Goal: Purchase product/service

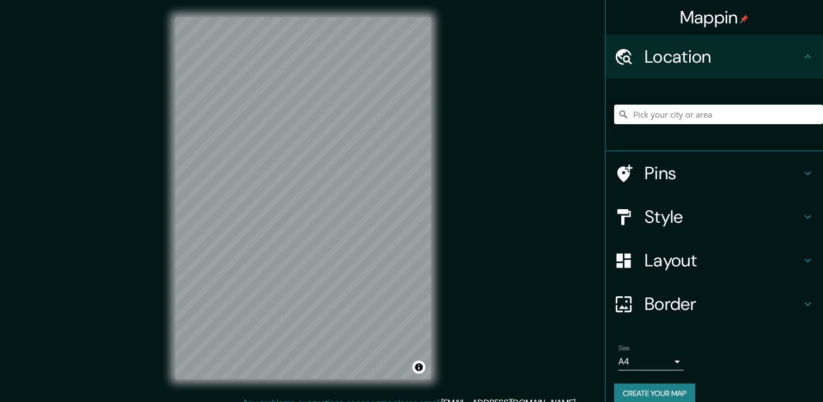
click at [645, 112] on input "Pick your city or area" at bounding box center [718, 114] width 209 height 20
click at [738, 57] on h4 "Location" at bounding box center [723, 57] width 157 height 22
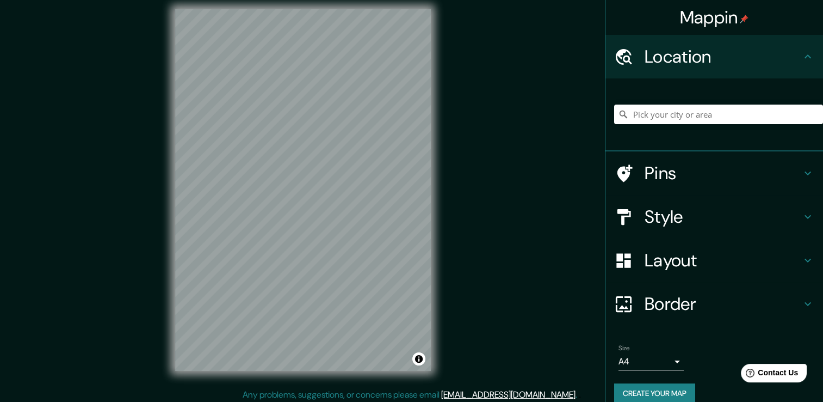
scroll to position [12, 0]
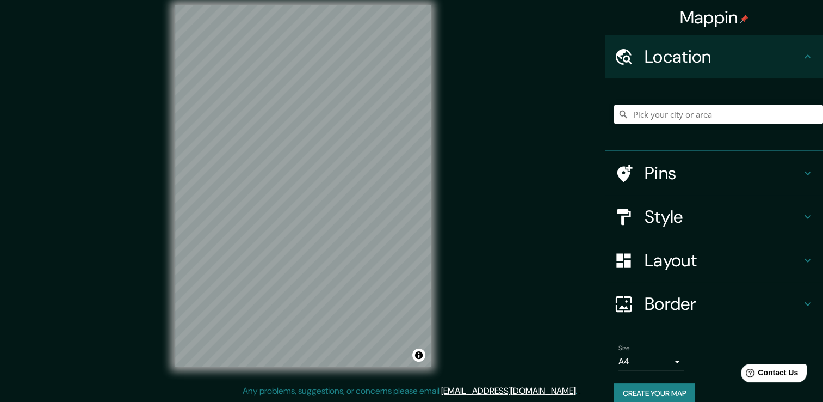
click at [753, 30] on div "Mappin" at bounding box center [715, 17] width 218 height 35
click at [734, 205] on div "Style" at bounding box center [715, 217] width 218 height 44
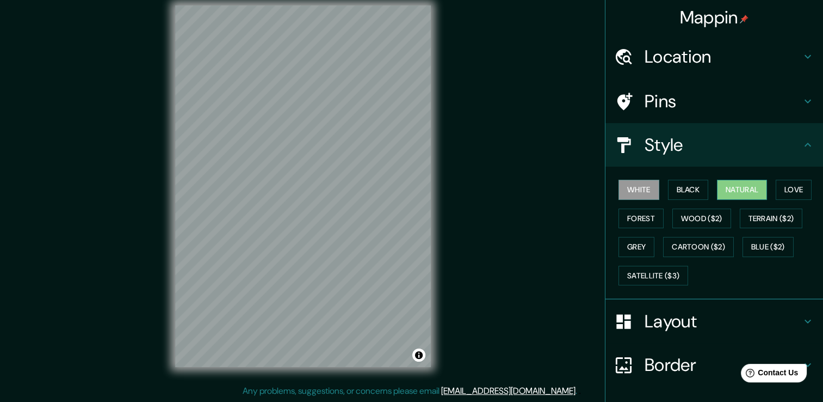
click at [738, 190] on button "Natural" at bounding box center [742, 190] width 50 height 20
click at [680, 218] on button "Wood ($2)" at bounding box center [702, 218] width 59 height 20
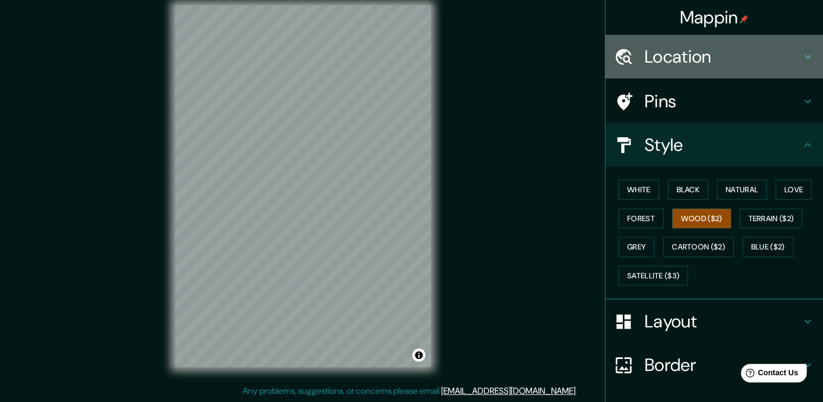
click at [656, 51] on h4 "Location" at bounding box center [723, 57] width 157 height 22
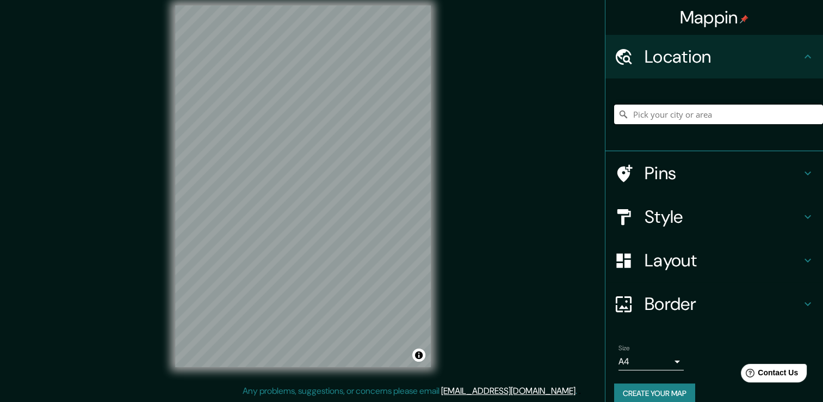
click at [688, 123] on input "Pick your city or area" at bounding box center [718, 114] width 209 height 20
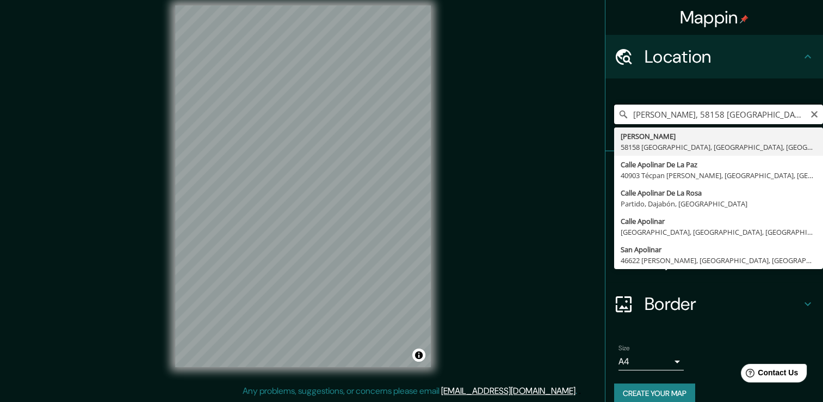
scroll to position [0, 0]
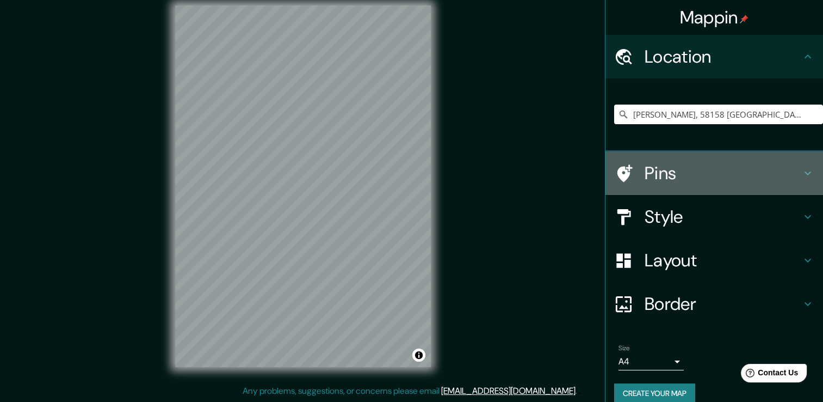
click at [696, 178] on h4 "Pins" at bounding box center [723, 173] width 157 height 22
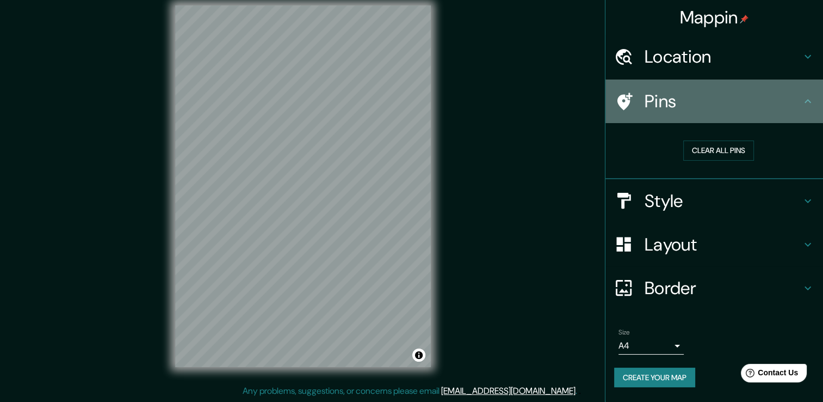
click at [720, 99] on h4 "Pins" at bounding box center [723, 101] width 157 height 22
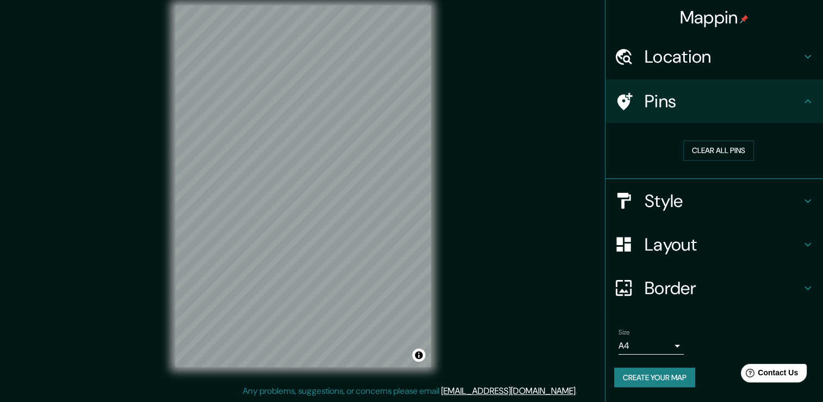
click at [678, 196] on h4 "Style" at bounding box center [723, 201] width 157 height 22
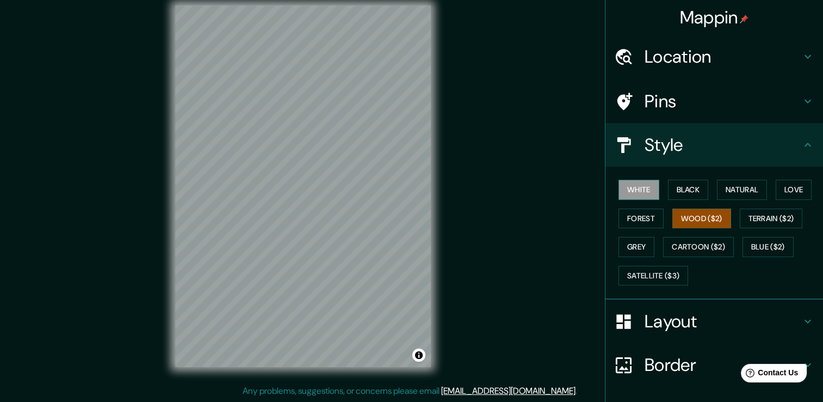
click at [630, 192] on button "White" at bounding box center [639, 190] width 41 height 20
click at [671, 190] on button "Black" at bounding box center [688, 190] width 41 height 20
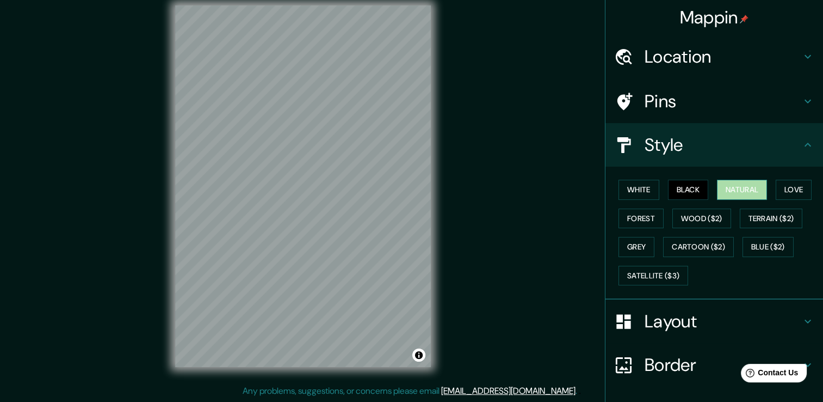
click at [736, 184] on button "Natural" at bounding box center [742, 190] width 50 height 20
click at [786, 195] on button "Love" at bounding box center [794, 190] width 36 height 20
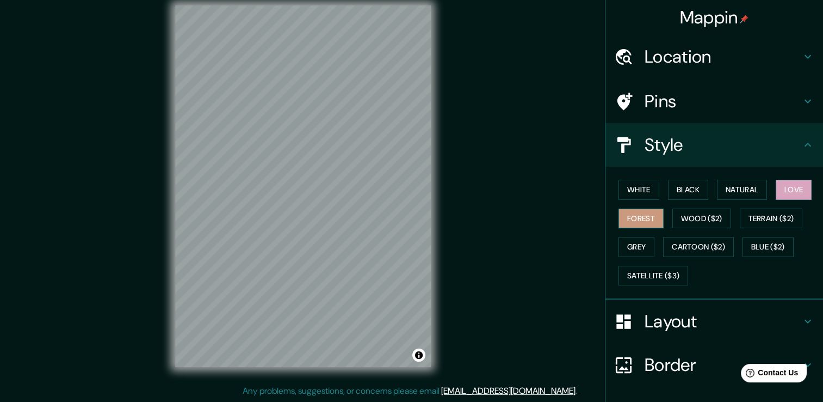
click at [623, 215] on button "Forest" at bounding box center [641, 218] width 45 height 20
click at [701, 224] on button "Wood ($2)" at bounding box center [702, 218] width 59 height 20
click at [753, 233] on div "White Black Natural Love Forest Wood ($2) Terrain ($2) Grey Cartoon ($2) Blue (…" at bounding box center [718, 232] width 209 height 114
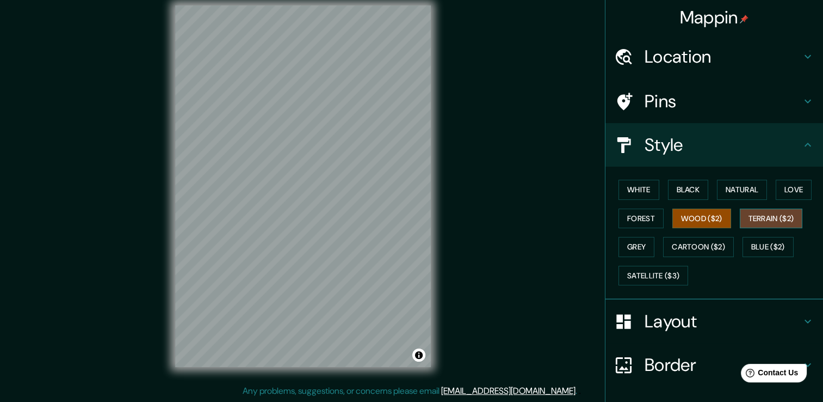
drag, startPoint x: 754, startPoint y: 230, endPoint x: 754, endPoint y: 222, distance: 7.6
click at [754, 227] on div "White Black Natural Love Forest Wood ($2) Terrain ($2) Grey Cartoon ($2) Blue (…" at bounding box center [718, 232] width 209 height 114
click at [754, 222] on button "Terrain ($2)" at bounding box center [771, 218] width 63 height 20
click at [636, 248] on button "Grey" at bounding box center [637, 247] width 36 height 20
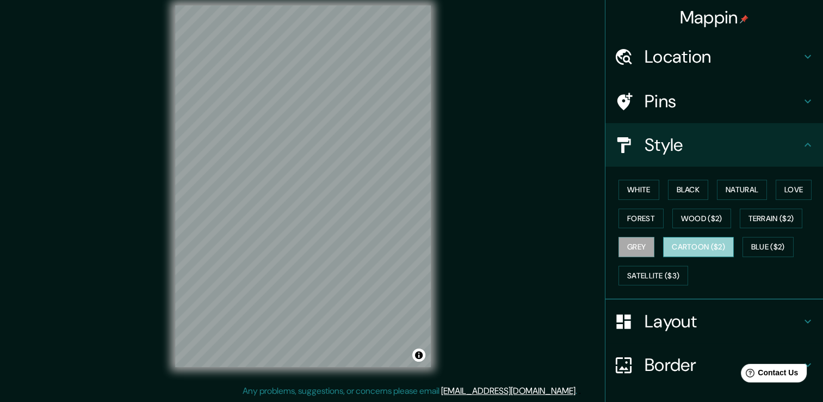
click at [692, 241] on button "Cartoon ($2)" at bounding box center [698, 247] width 71 height 20
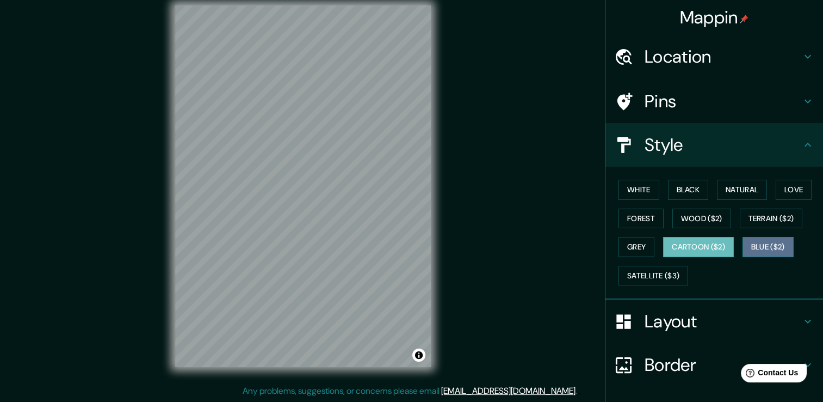
click at [760, 249] on button "Blue ($2)" at bounding box center [768, 247] width 51 height 20
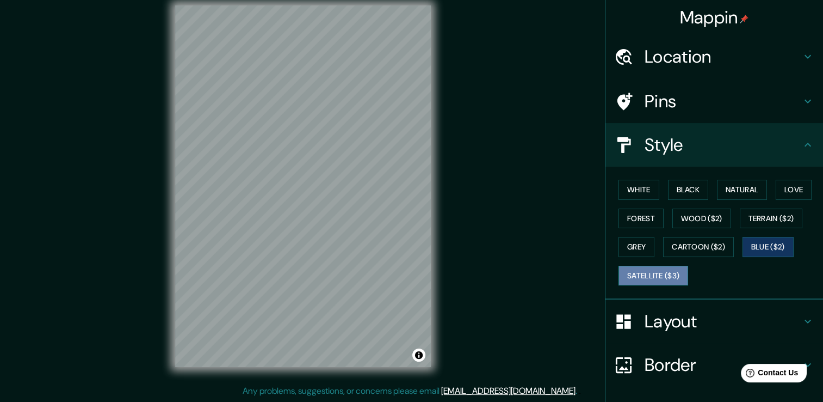
click at [664, 275] on button "Satellite ($3)" at bounding box center [654, 276] width 70 height 20
click at [758, 52] on h4 "Location" at bounding box center [723, 57] width 157 height 22
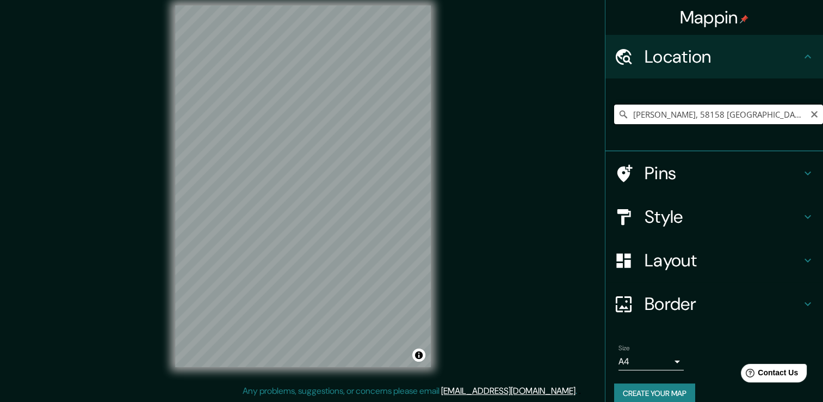
click at [680, 113] on input "[PERSON_NAME], 58158 [GEOGRAPHIC_DATA], [GEOGRAPHIC_DATA], [GEOGRAPHIC_DATA]" at bounding box center [718, 114] width 209 height 20
click at [635, 112] on input "[PERSON_NAME], 58158 [GEOGRAPHIC_DATA], [GEOGRAPHIC_DATA], [GEOGRAPHIC_DATA]" at bounding box center [718, 114] width 209 height 20
click at [618, 116] on icon at bounding box center [623, 114] width 11 height 11
click at [618, 114] on icon at bounding box center [623, 114] width 11 height 11
click at [620, 110] on icon at bounding box center [624, 114] width 8 height 8
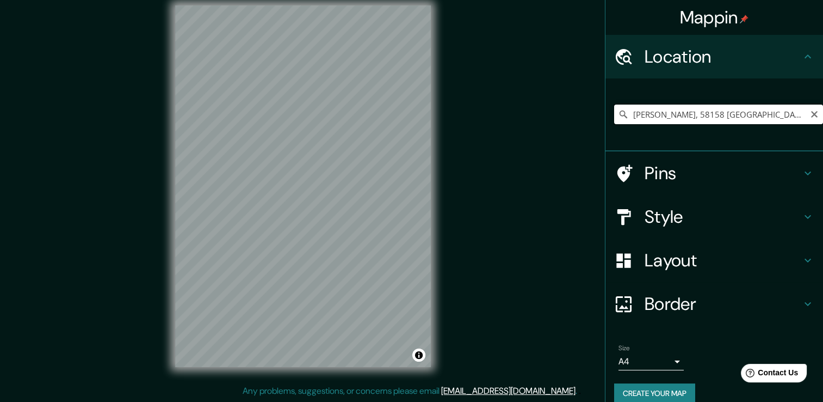
click at [651, 110] on input "[PERSON_NAME], 58158 [GEOGRAPHIC_DATA], [GEOGRAPHIC_DATA], [GEOGRAPHIC_DATA]" at bounding box center [718, 114] width 209 height 20
click at [654, 112] on input "[PERSON_NAME], 58158 [GEOGRAPHIC_DATA], [GEOGRAPHIC_DATA], [GEOGRAPHIC_DATA]" at bounding box center [718, 114] width 209 height 20
type input "[PERSON_NAME], 58158 MApolinarorelia, [GEOGRAPHIC_DATA], [GEOGRAPHIC_DATA]"
click at [637, 115] on input "[PERSON_NAME], 58158 MApolinarorelia, [GEOGRAPHIC_DATA], [GEOGRAPHIC_DATA]" at bounding box center [718, 114] width 209 height 20
click at [632, 115] on input "[PERSON_NAME], 58158 MApolinarorelia, [GEOGRAPHIC_DATA], [GEOGRAPHIC_DATA]" at bounding box center [718, 114] width 209 height 20
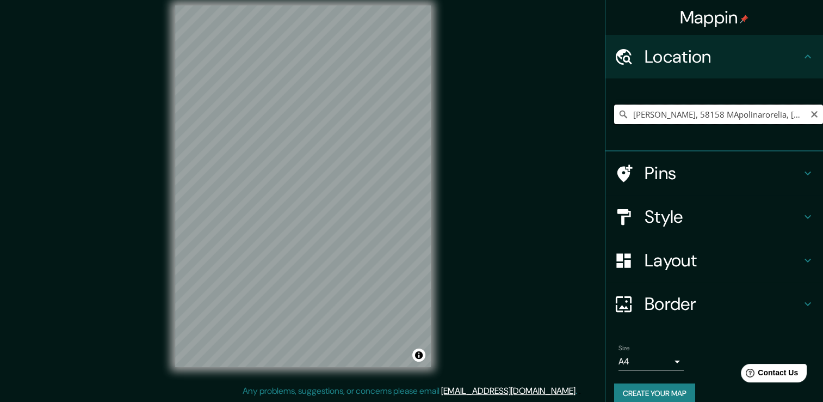
click at [632, 115] on input "[PERSON_NAME], 58158 MApolinarorelia, [GEOGRAPHIC_DATA], [GEOGRAPHIC_DATA]" at bounding box center [718, 114] width 209 height 20
paste input "[PERSON_NAME], 58158 MApolinarorelia, [GEOGRAPHIC_DATA], [GEOGRAPHIC_DATA]"
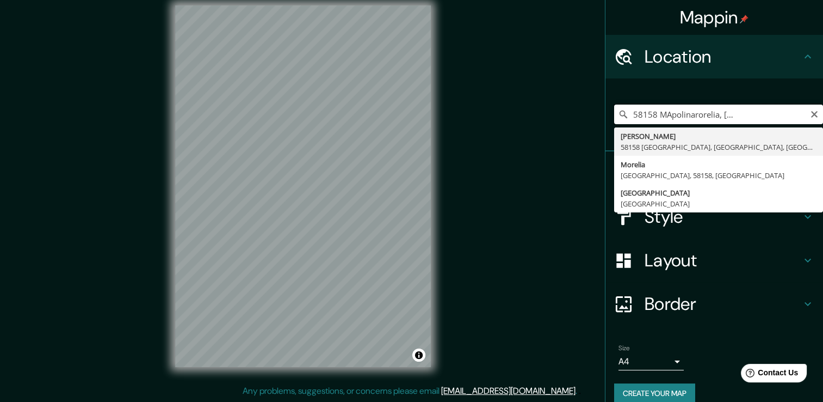
type input "[PERSON_NAME], 58158 [GEOGRAPHIC_DATA], [GEOGRAPHIC_DATA], [GEOGRAPHIC_DATA]"
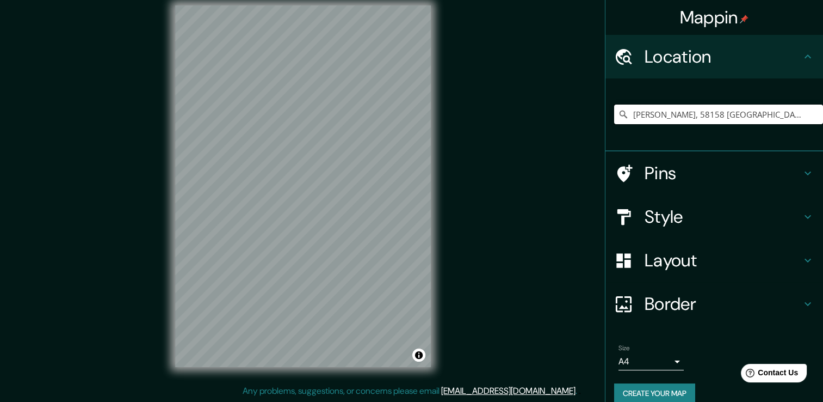
click at [720, 116] on input "[PERSON_NAME], 58158 [GEOGRAPHIC_DATA], [GEOGRAPHIC_DATA], [GEOGRAPHIC_DATA]" at bounding box center [718, 114] width 209 height 20
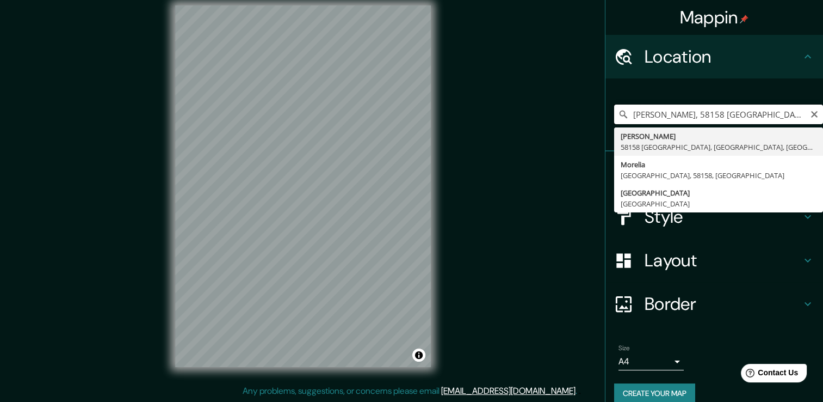
click at [720, 116] on input "[PERSON_NAME], 58158 [GEOGRAPHIC_DATA], [GEOGRAPHIC_DATA], [GEOGRAPHIC_DATA]" at bounding box center [718, 114] width 209 height 20
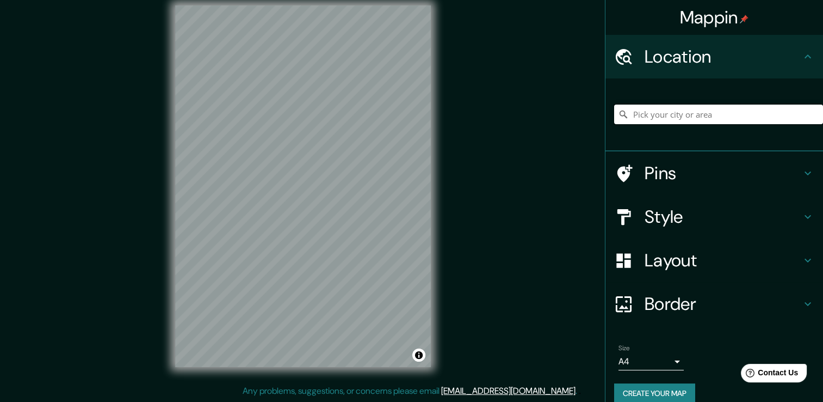
paste input "[PERSON_NAME], 58158 [GEOGRAPHIC_DATA], [GEOGRAPHIC_DATA], [GEOGRAPHIC_DATA]"
type input "[PERSON_NAME], 58158 [GEOGRAPHIC_DATA], [GEOGRAPHIC_DATA], [GEOGRAPHIC_DATA]"
